Goal: Task Accomplishment & Management: Use online tool/utility

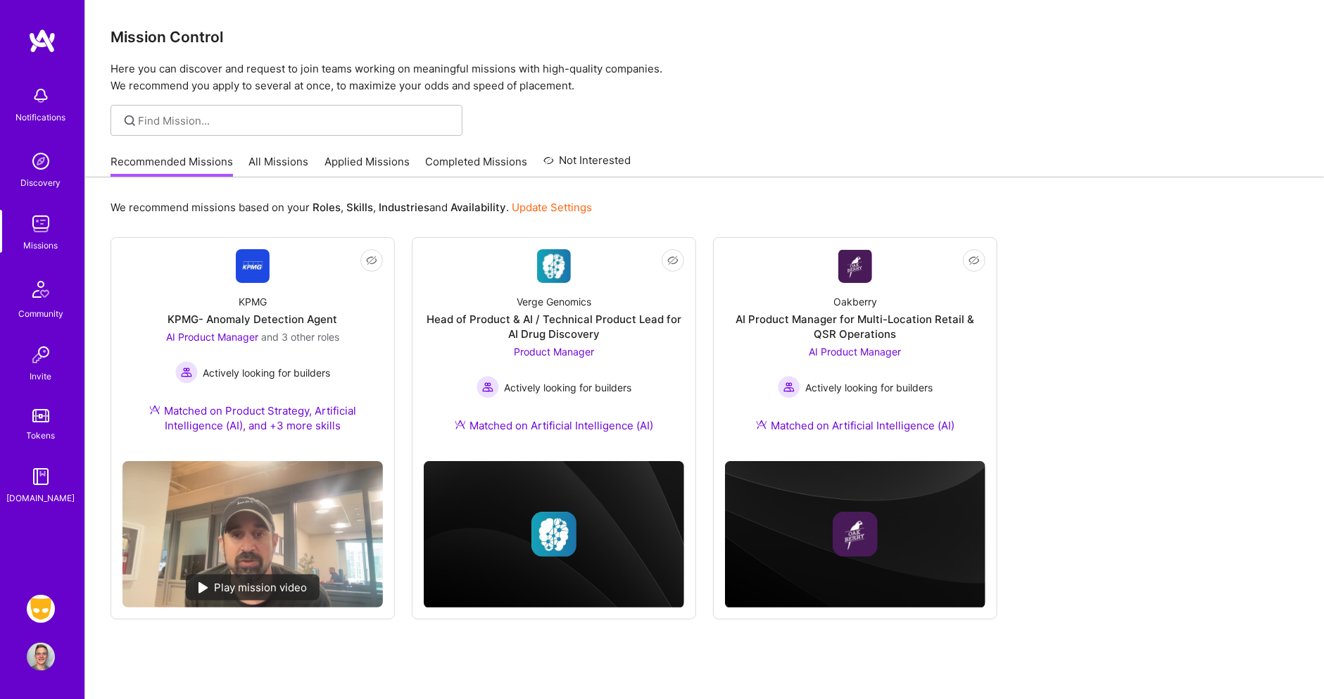
click at [40, 608] on img at bounding box center [41, 609] width 28 height 28
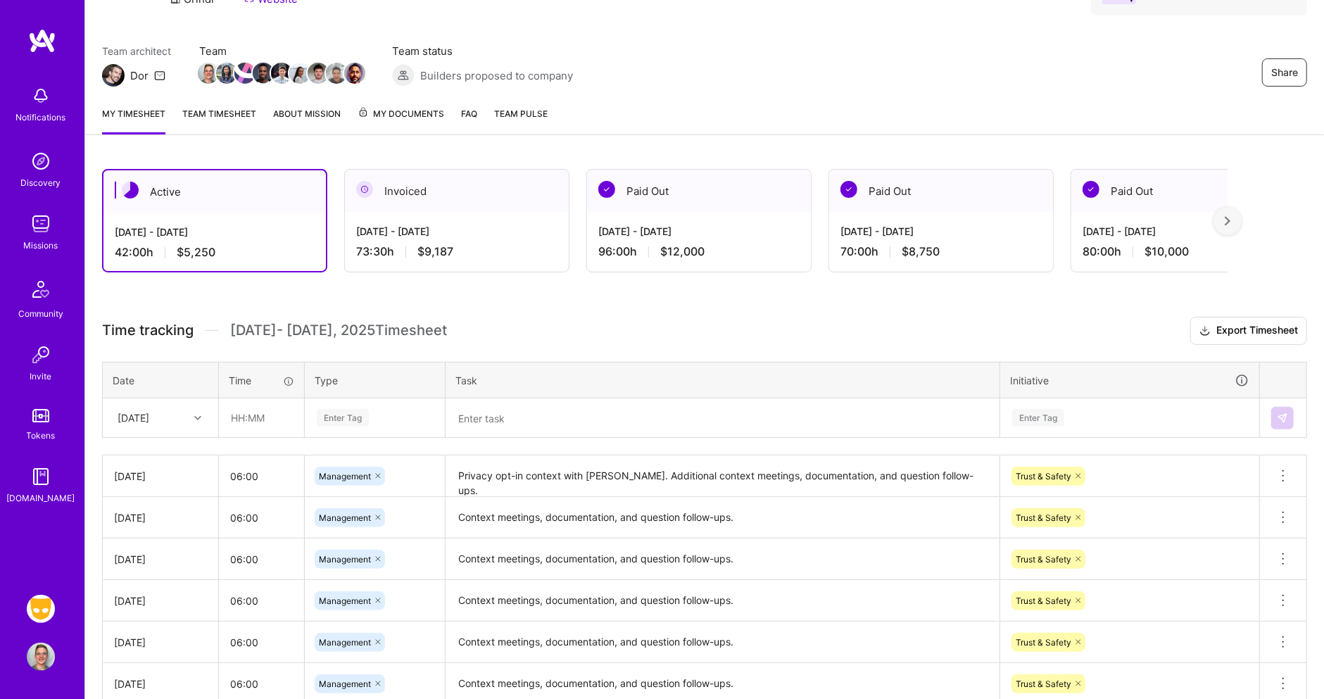
scroll to position [105, 0]
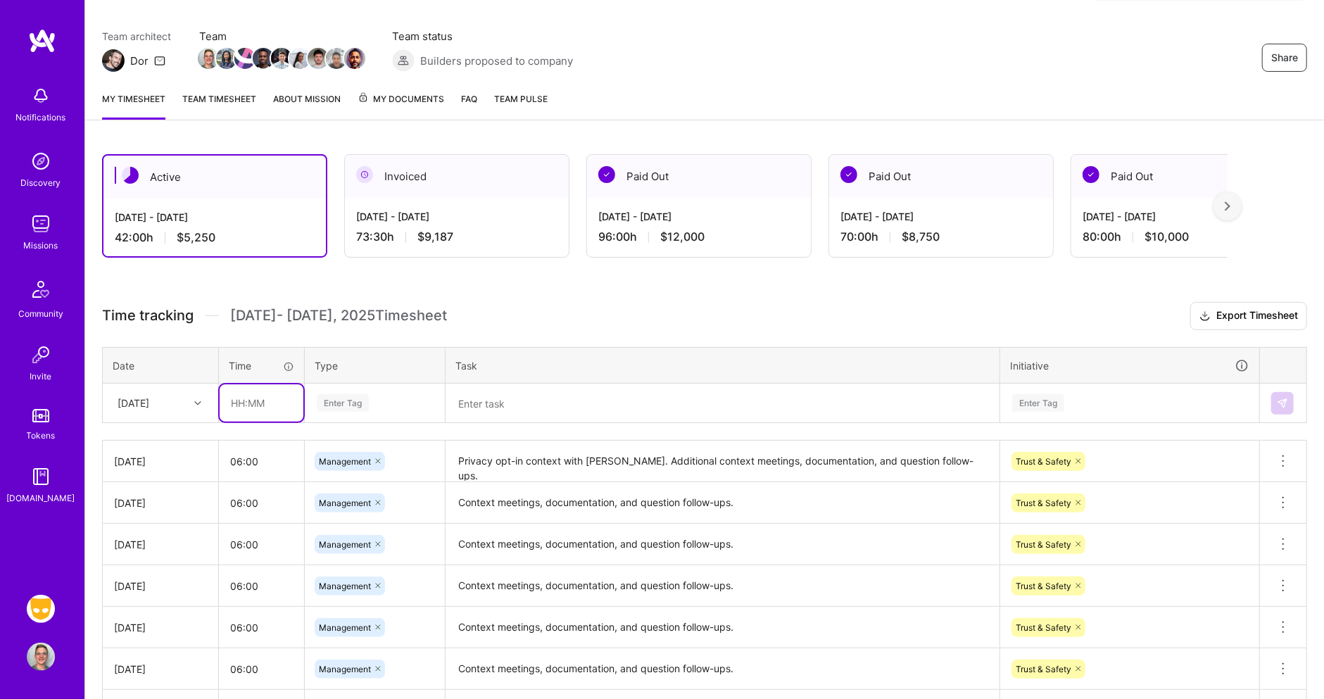
click at [234, 402] on input "text" at bounding box center [262, 402] width 84 height 37
type input "5"
type input "06:00"
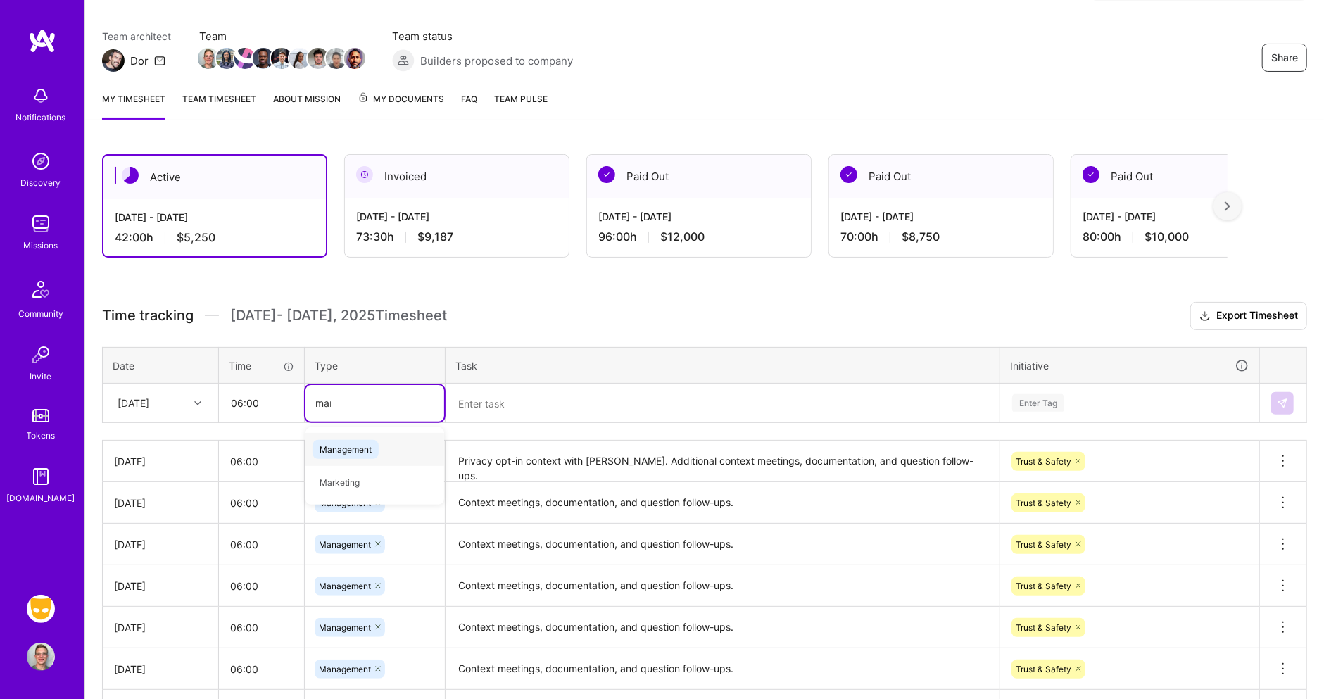
type input "mana"
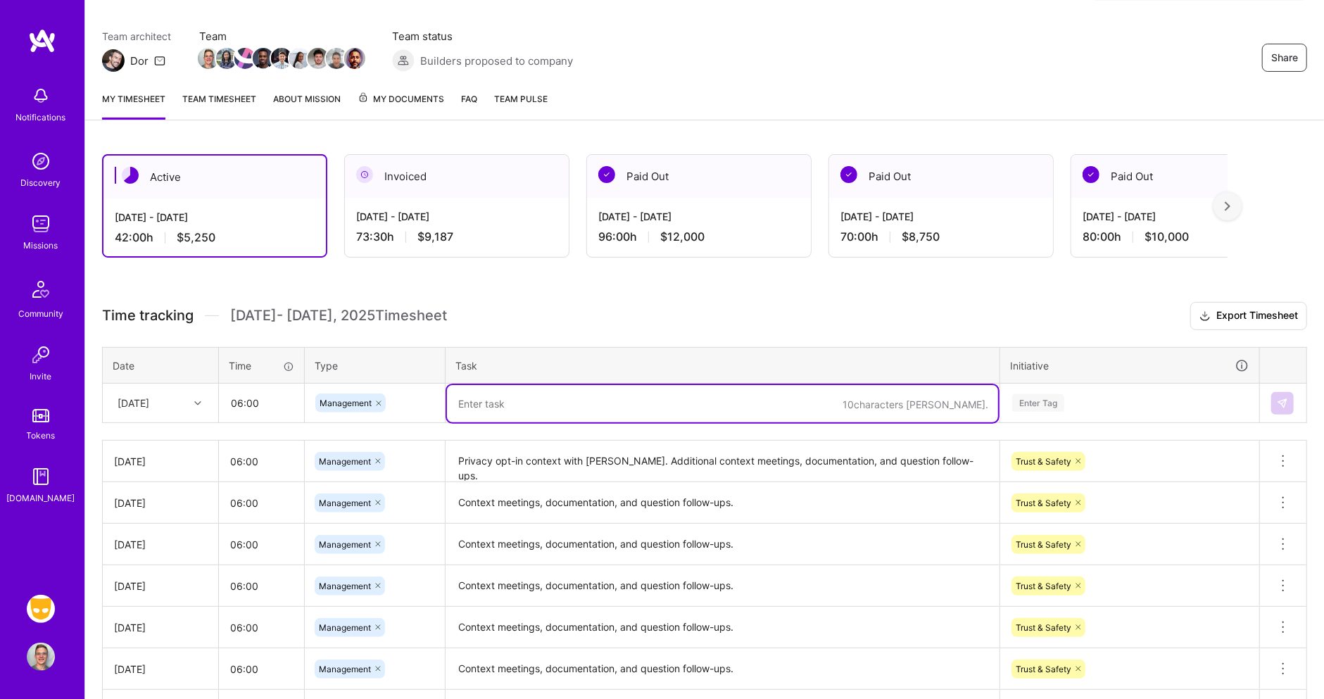
click at [649, 458] on textarea "Privacy opt-in context with [PERSON_NAME]. Additional context meetings, documen…" at bounding box center [722, 461] width 551 height 39
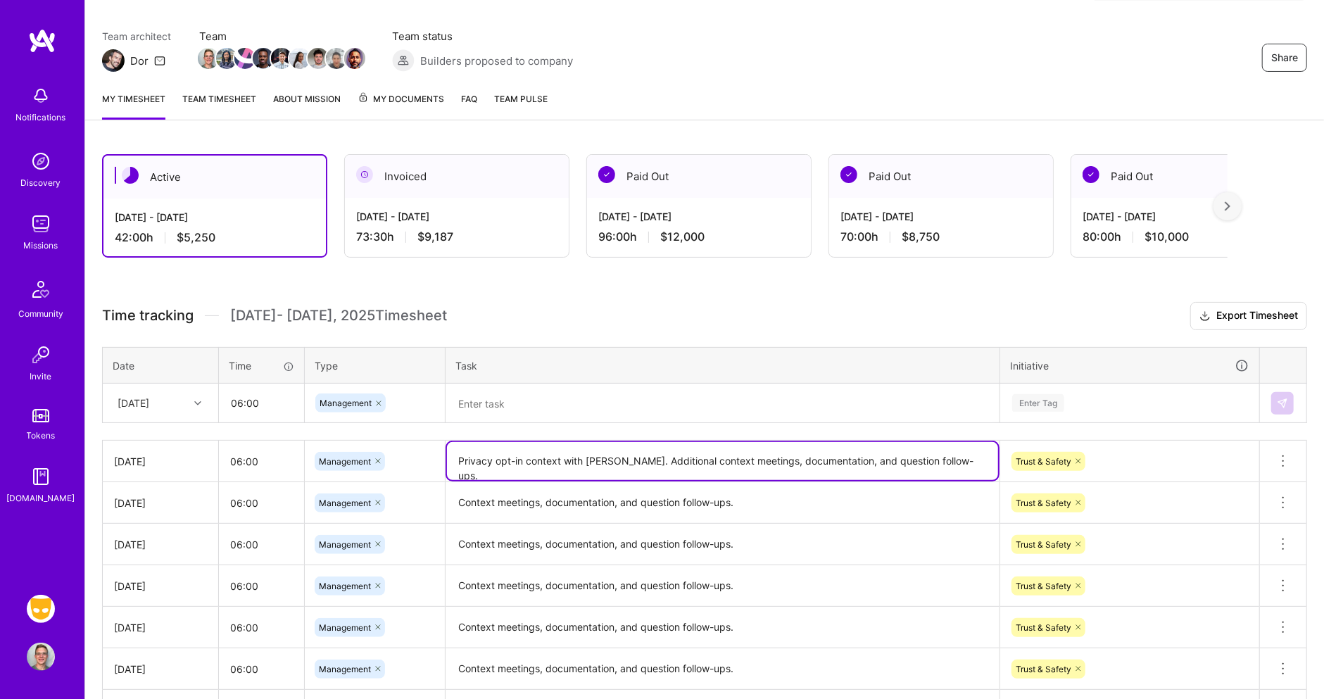
click at [807, 499] on textarea "Context meetings, documentation, and question follow-ups." at bounding box center [722, 503] width 551 height 39
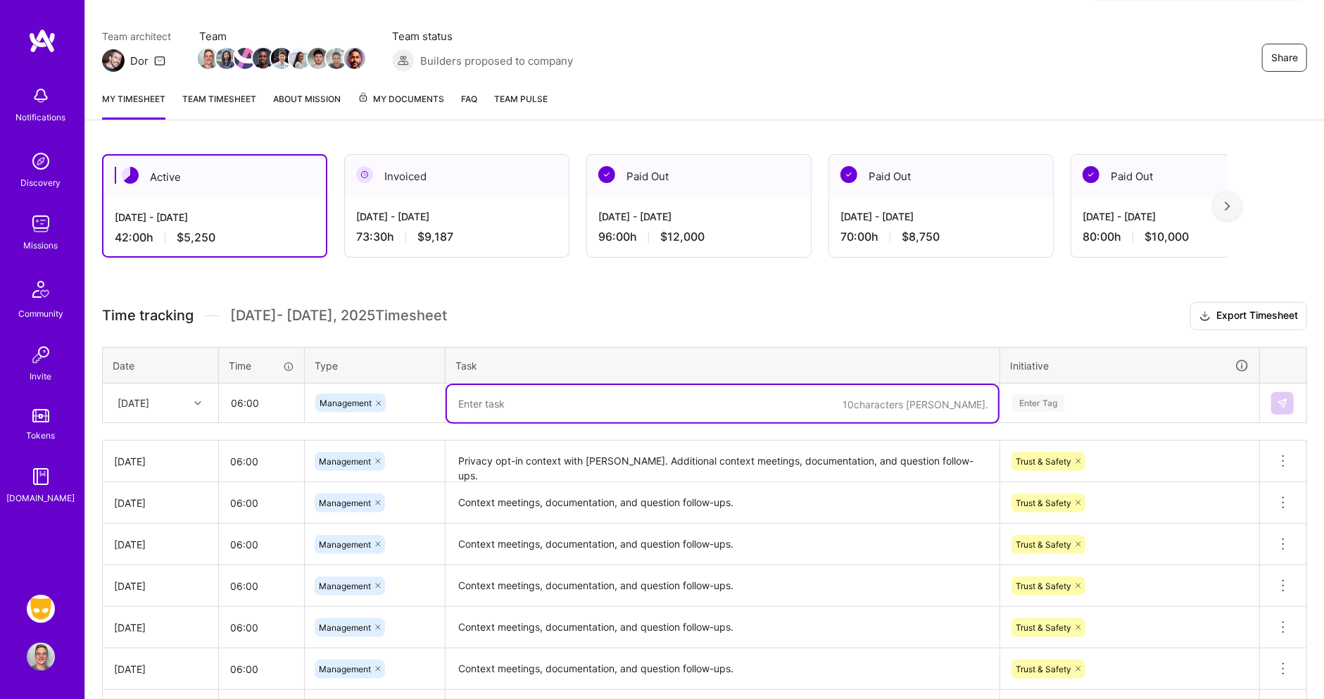
click at [700, 390] on textarea at bounding box center [722, 403] width 551 height 37
paste textarea "Context meetings, documentation, and question follow-ups."
type textarea "Context meetings, documentation, and question follow-ups."
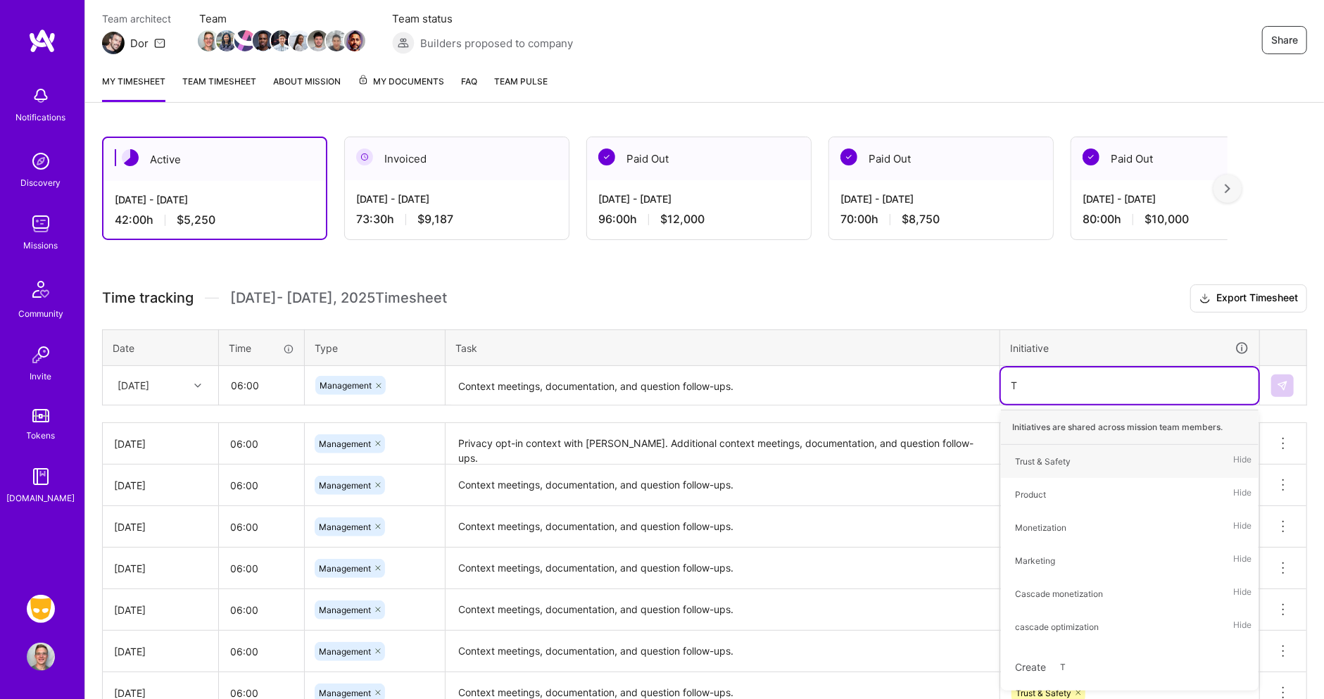
scroll to position [124, 0]
type input "TR"
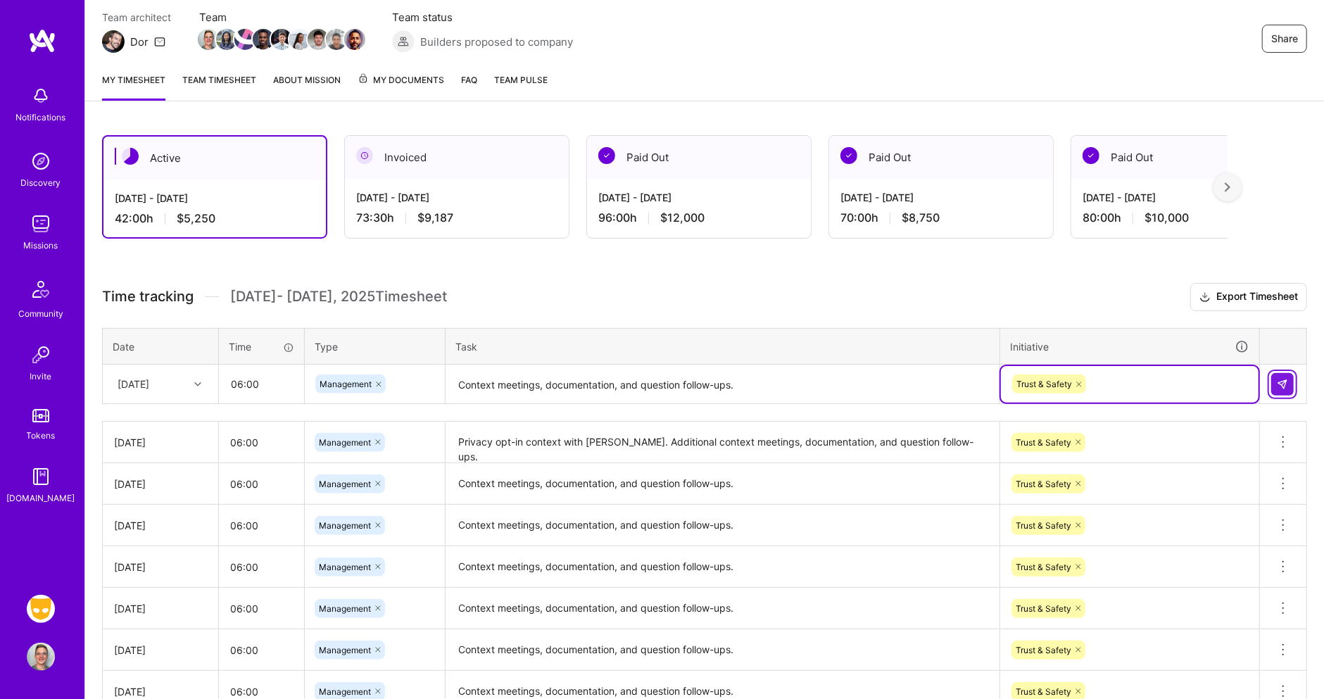
click at [1283, 379] on img at bounding box center [1282, 384] width 11 height 11
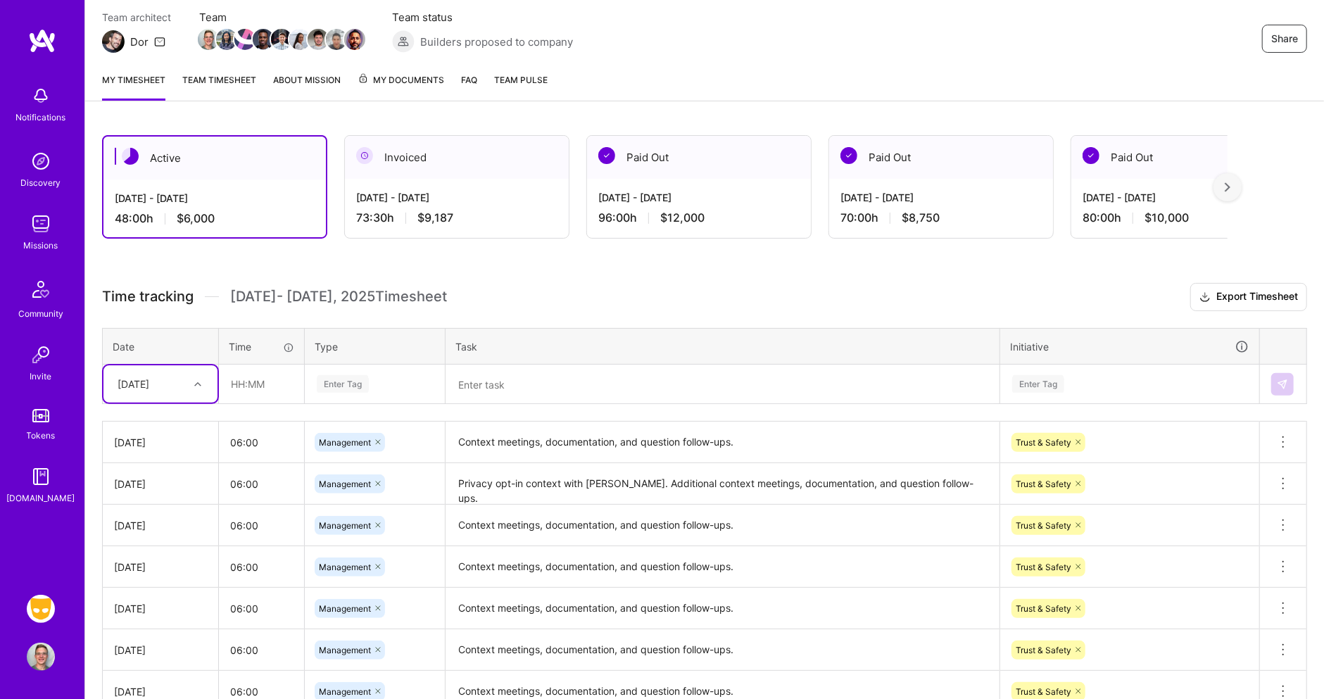
click at [686, 308] on div "Time tracking [DATE] - [DATE] Timesheet Export Timesheet Date Time Type Task In…" at bounding box center [704, 537] width 1205 height 509
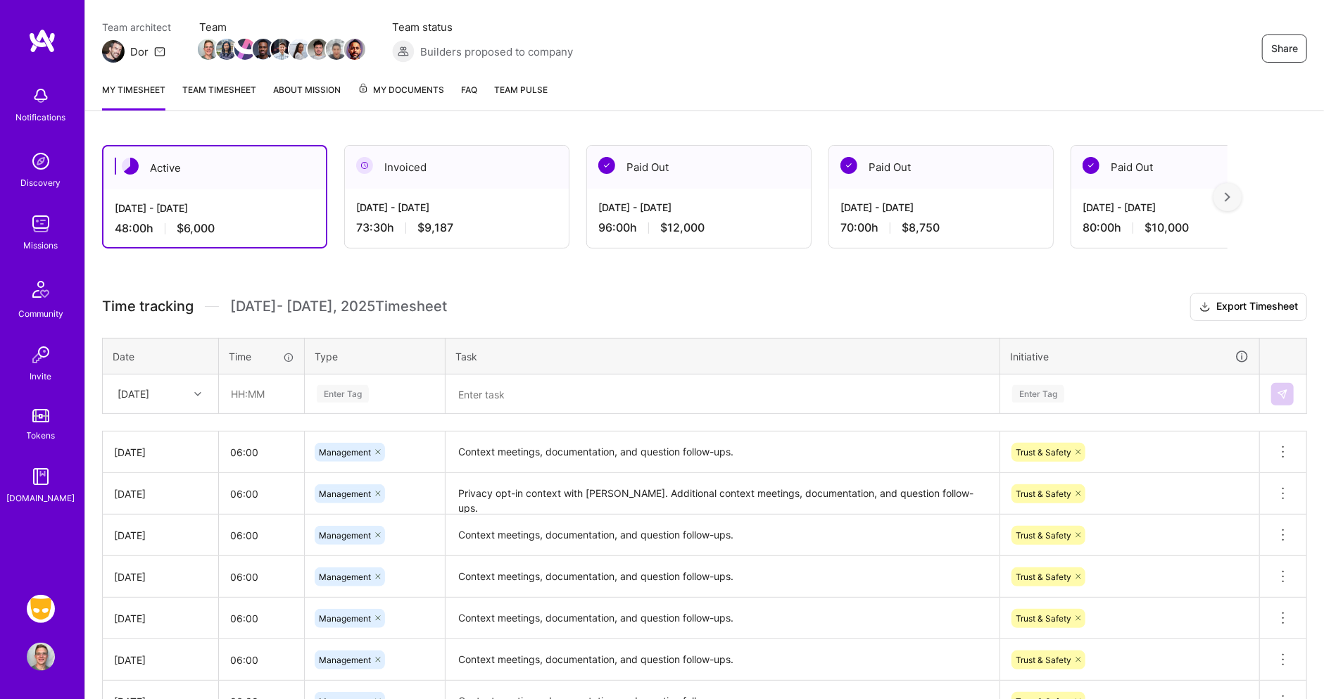
scroll to position [111, 0]
